Goal: Check status

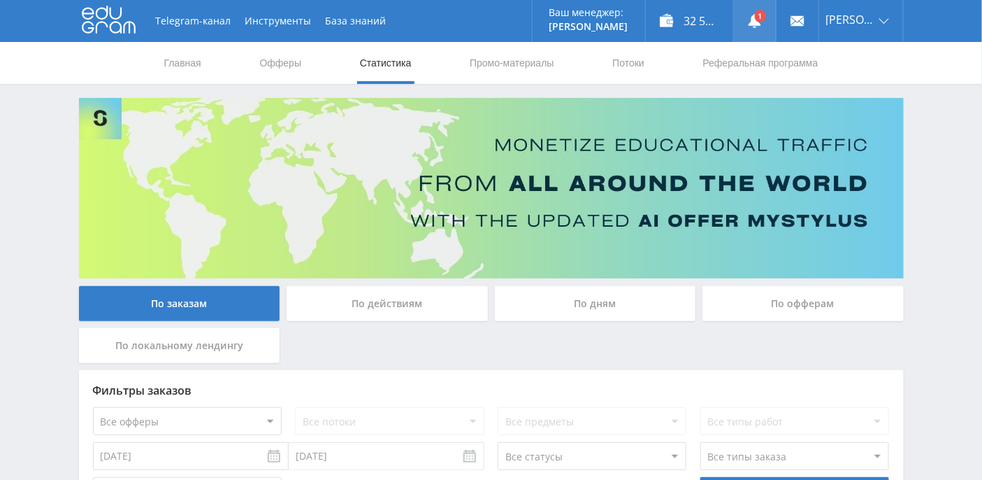
click at [761, 22] on use at bounding box center [755, 21] width 13 height 14
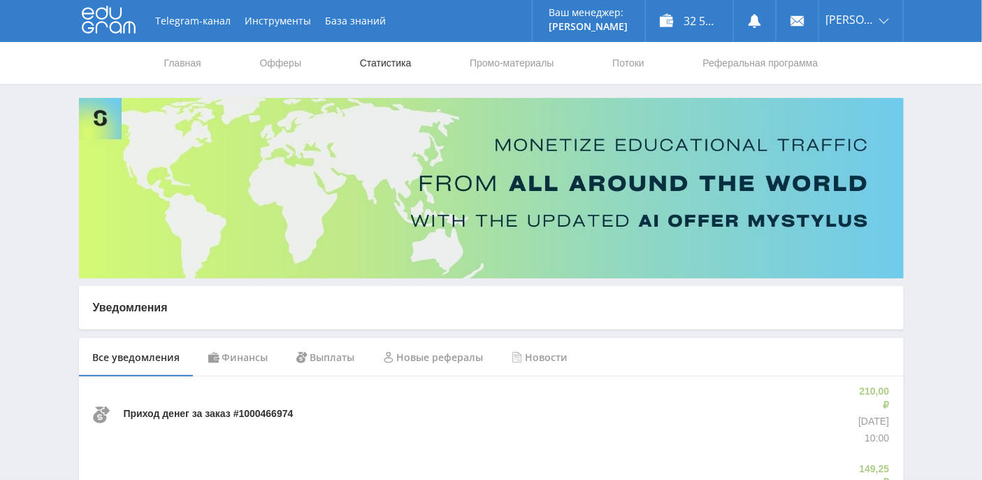
click at [391, 64] on link "Статистика" at bounding box center [386, 63] width 55 height 42
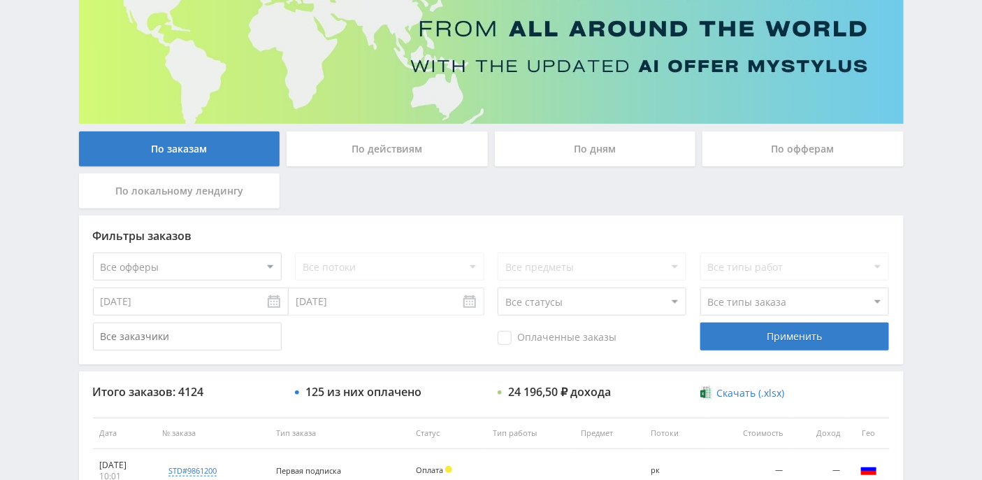
scroll to position [84, 0]
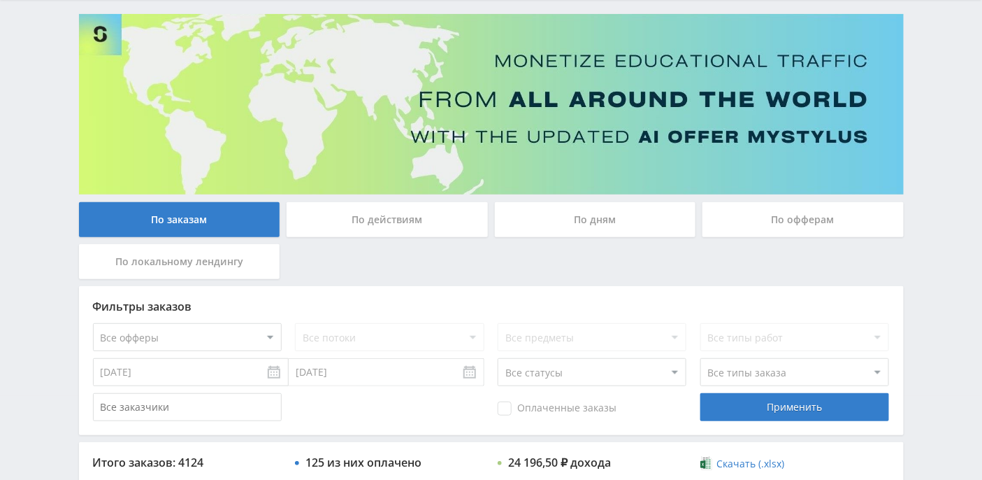
click at [589, 210] on div "По дням" at bounding box center [595, 219] width 201 height 35
click at [0, 0] on input "По дням" at bounding box center [0, 0] width 0 height 0
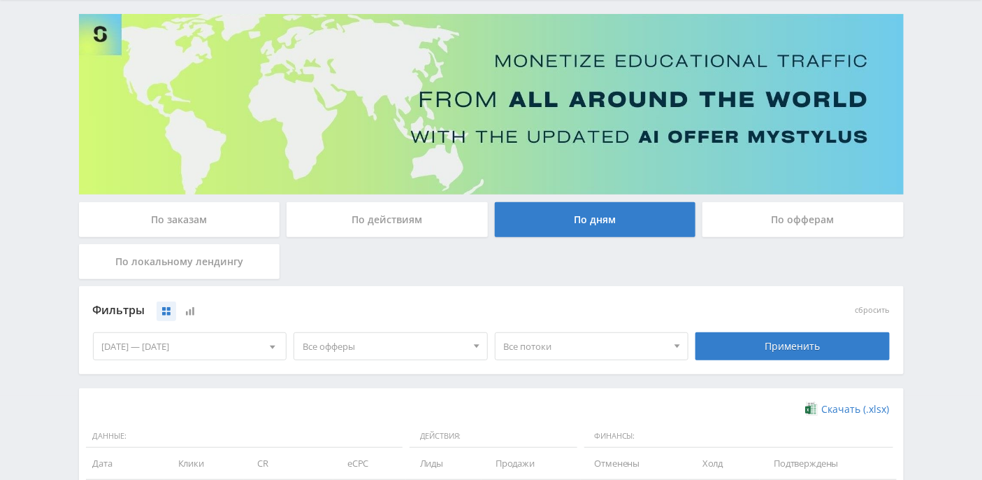
click at [76, 93] on div "По заказам По действиям По дням По офферам По локальному лендингу Фильтры сброс…" at bounding box center [491, 384] width 839 height 740
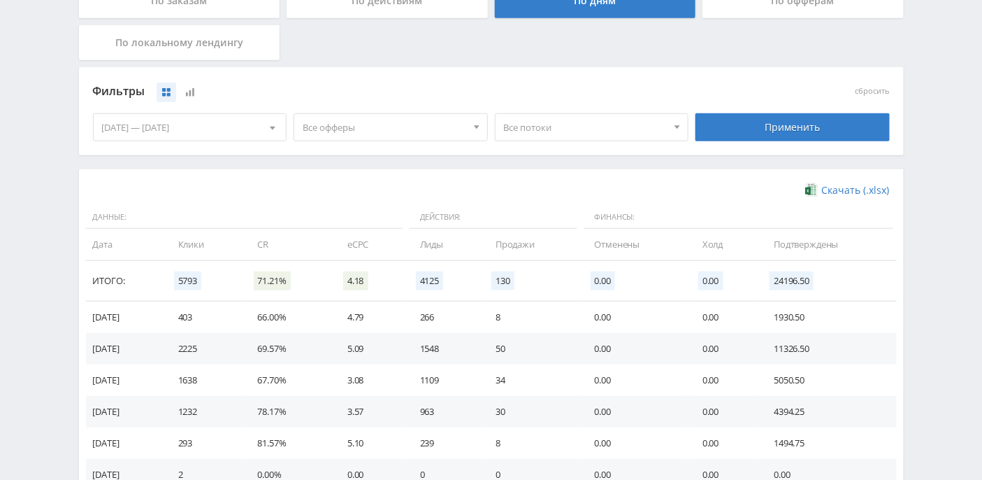
scroll to position [377, 0]
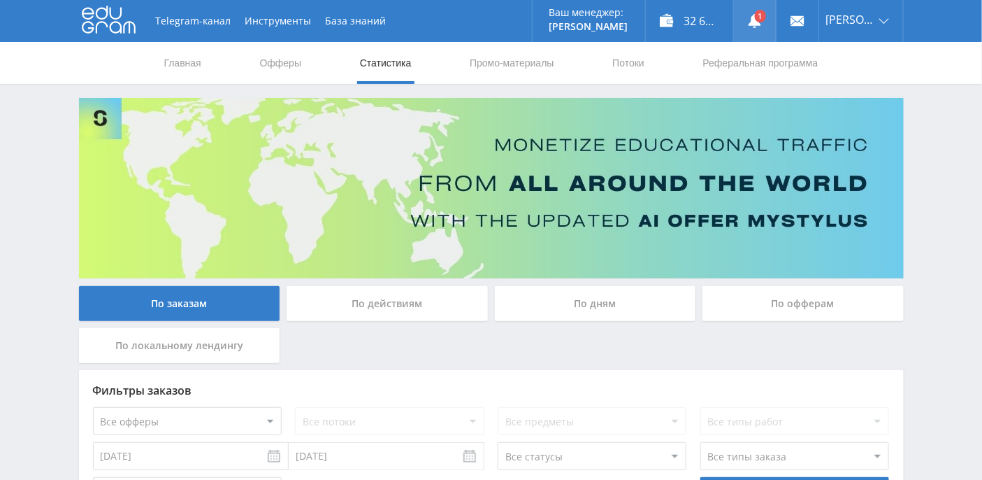
click at [776, 24] on link at bounding box center [755, 21] width 42 height 42
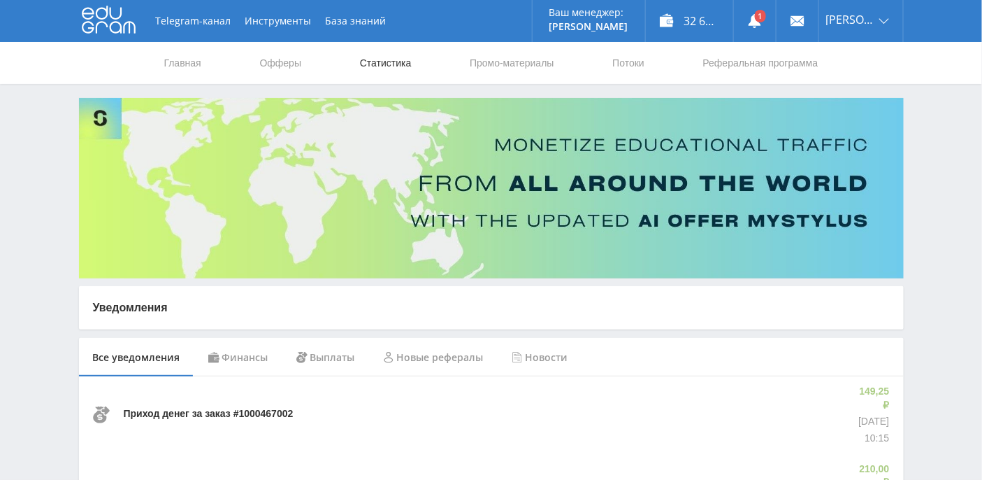
click at [383, 66] on link "Статистика" at bounding box center [386, 63] width 55 height 42
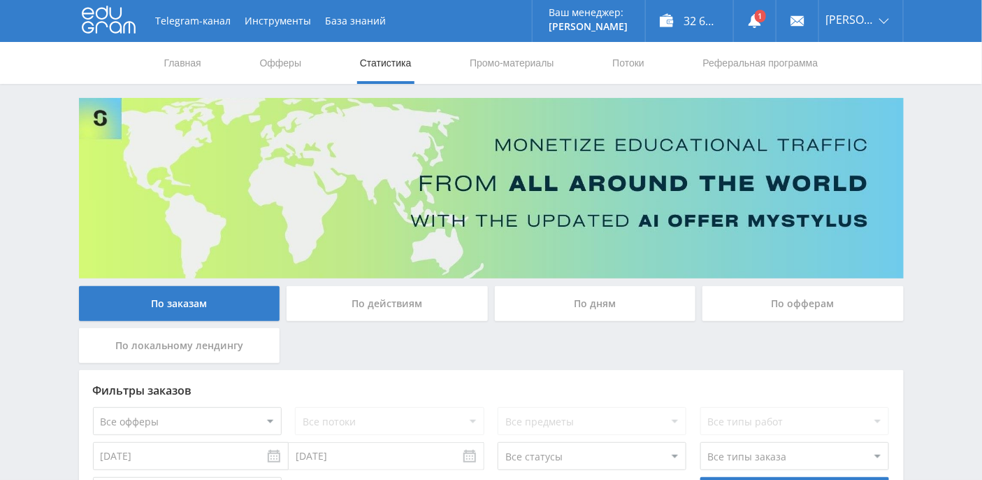
click at [591, 291] on div "По дням" at bounding box center [595, 303] width 201 height 35
click at [0, 0] on input "По дням" at bounding box center [0, 0] width 0 height 0
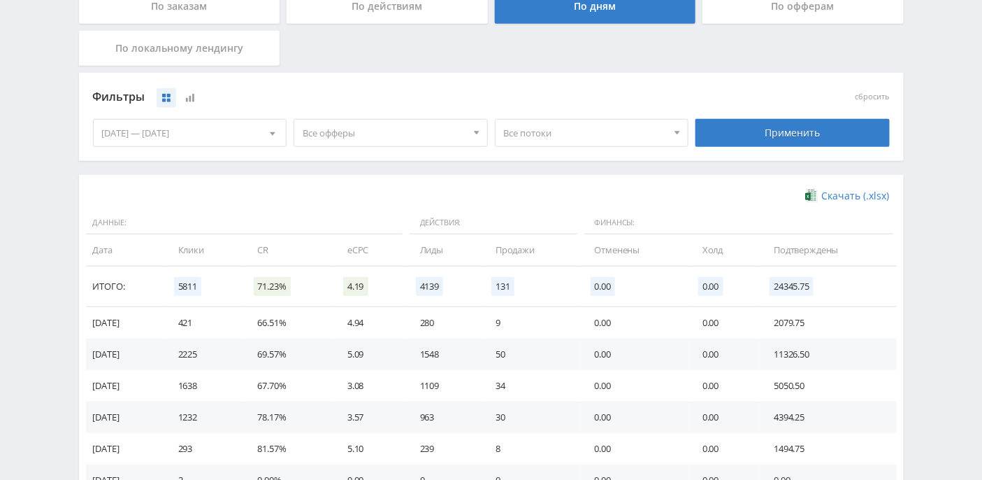
scroll to position [373, 0]
